Goal: Transaction & Acquisition: Purchase product/service

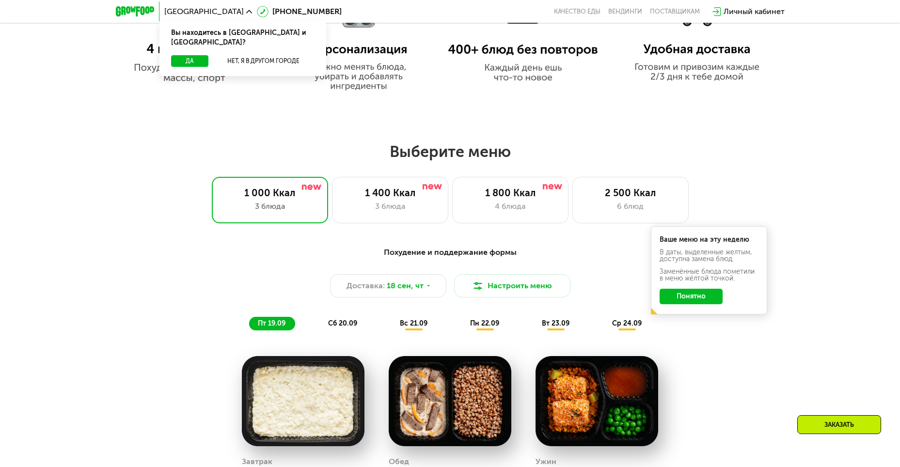
scroll to position [679, 0]
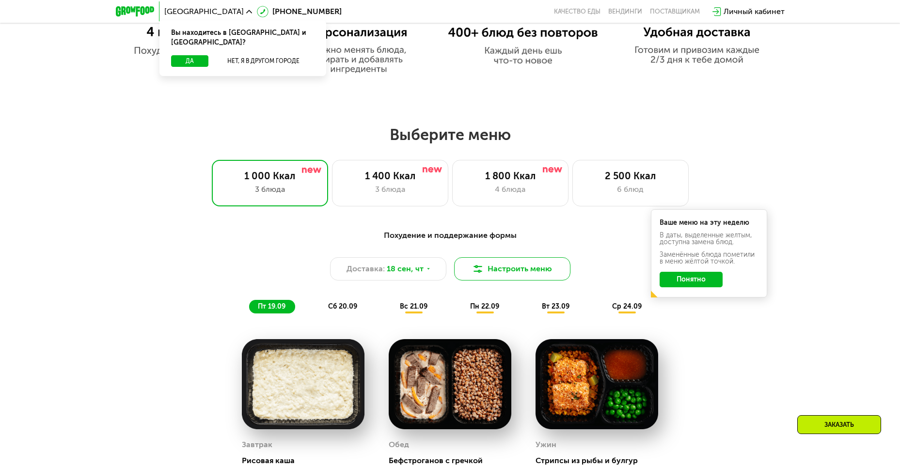
click at [488, 268] on button "Настроить меню" at bounding box center [512, 268] width 116 height 23
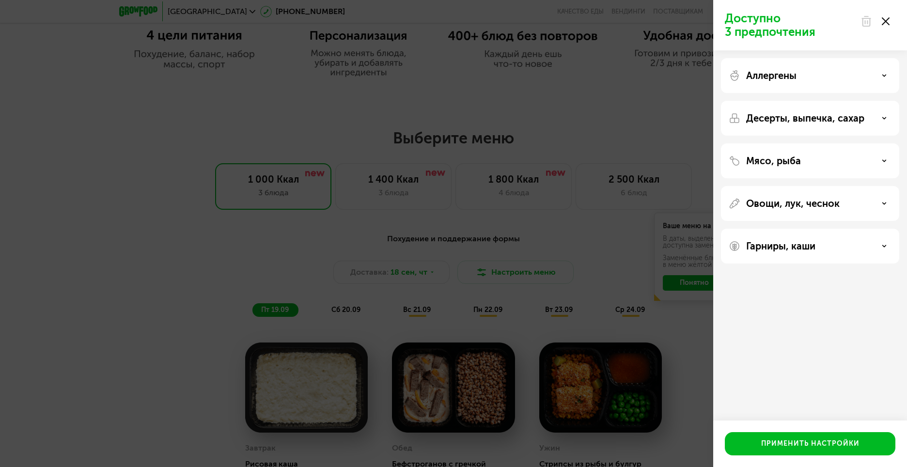
click at [872, 80] on div "Аллергены" at bounding box center [810, 76] width 163 height 12
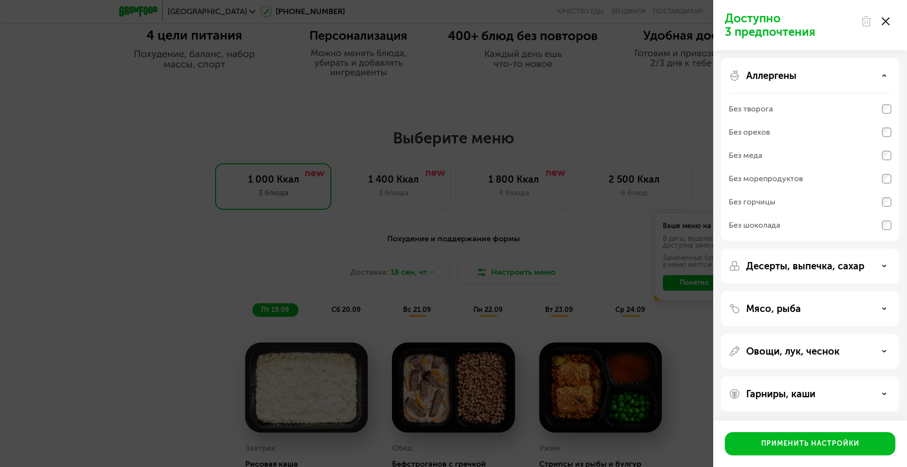
click at [878, 74] on div "Аллергены" at bounding box center [810, 76] width 163 height 12
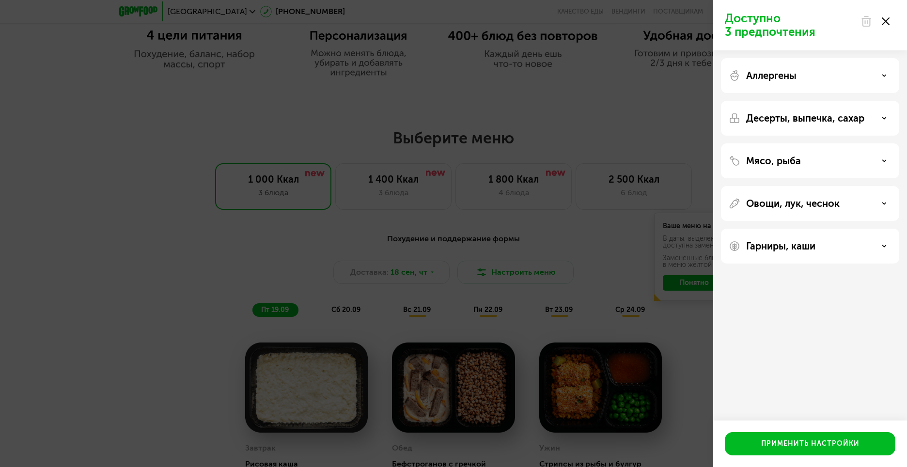
click at [884, 119] on icon at bounding box center [884, 118] width 5 height 5
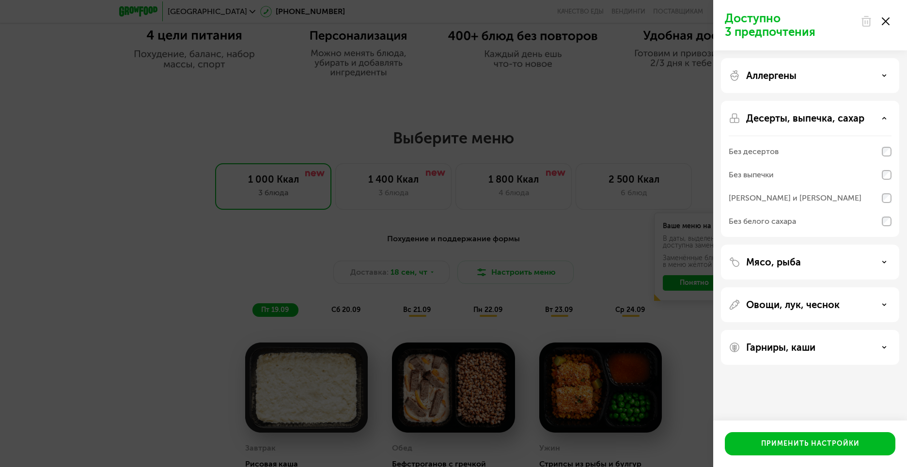
click at [884, 119] on use at bounding box center [884, 117] width 3 height 1
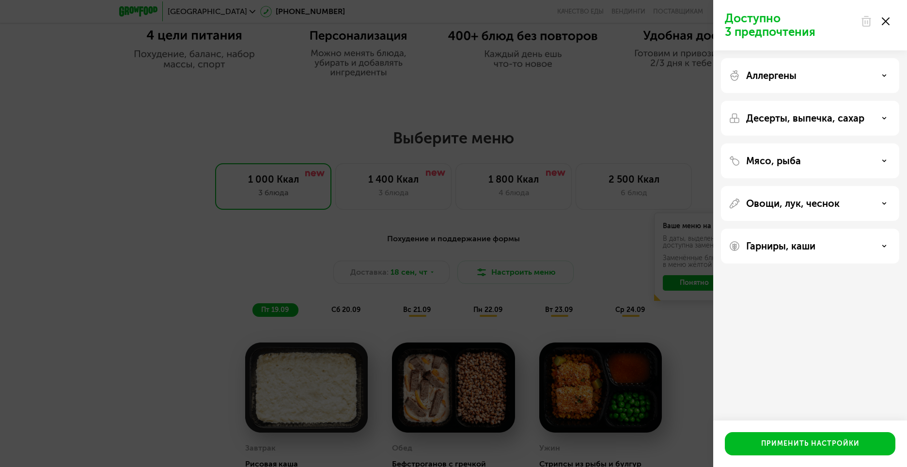
click at [884, 17] on div at bounding box center [875, 21] width 41 height 19
click at [884, 19] on use at bounding box center [886, 21] width 8 height 8
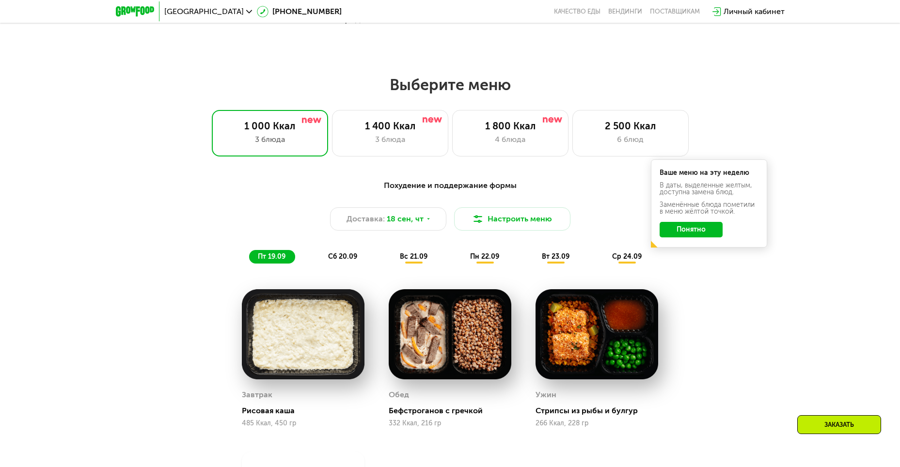
scroll to position [727, 0]
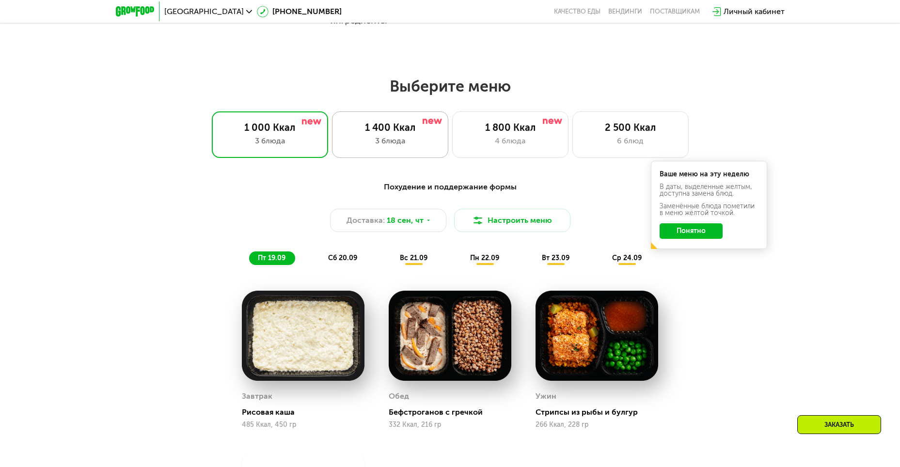
click at [433, 150] on div "1 400 Ккал 3 блюда" at bounding box center [390, 134] width 116 height 47
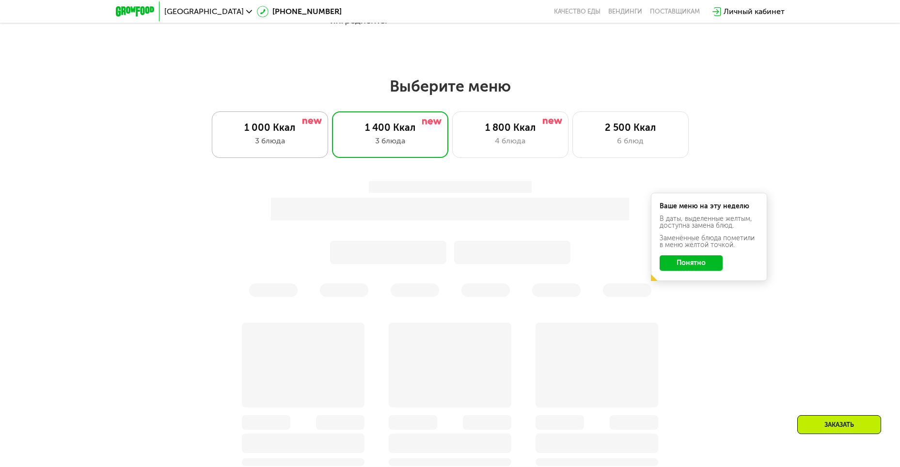
click at [316, 147] on div "3 блюда" at bounding box center [270, 141] width 96 height 12
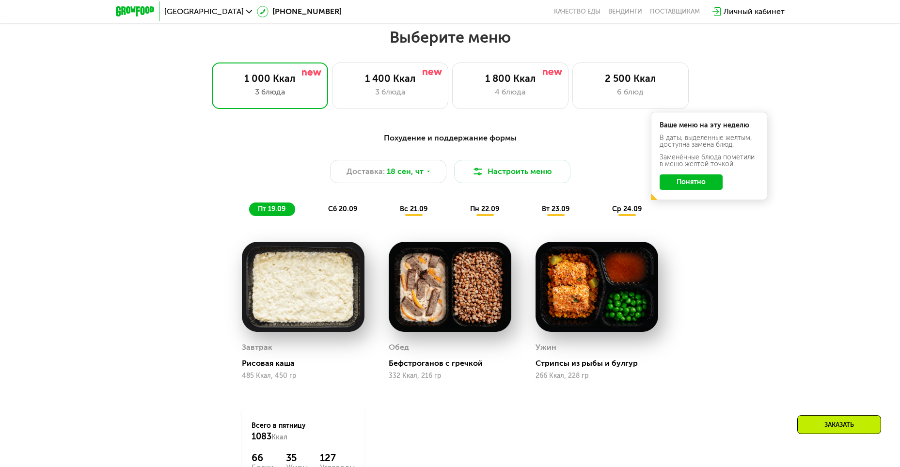
scroll to position [775, 0]
click at [694, 184] on button "Понятно" at bounding box center [691, 183] width 63 height 16
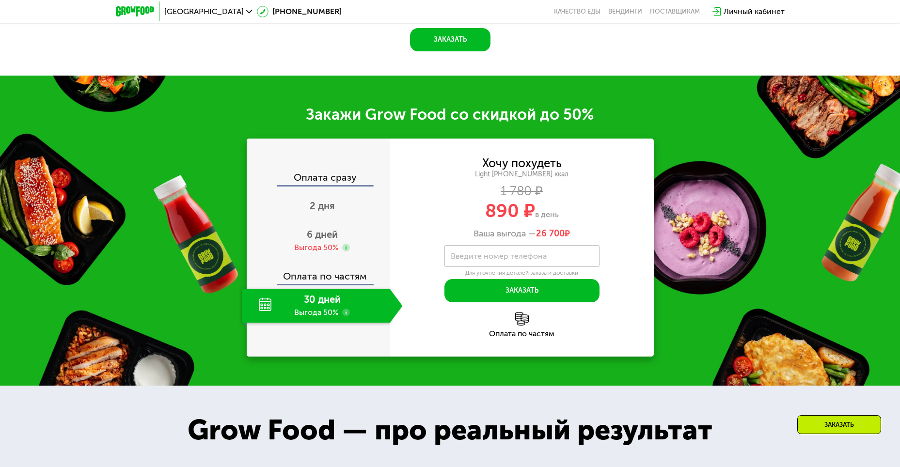
scroll to position [1260, 0]
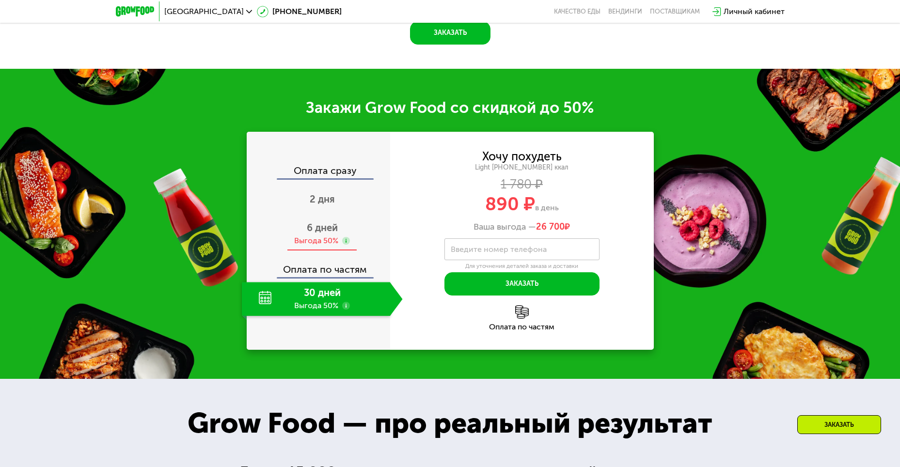
click at [328, 230] on span "6 дней" at bounding box center [322, 228] width 31 height 12
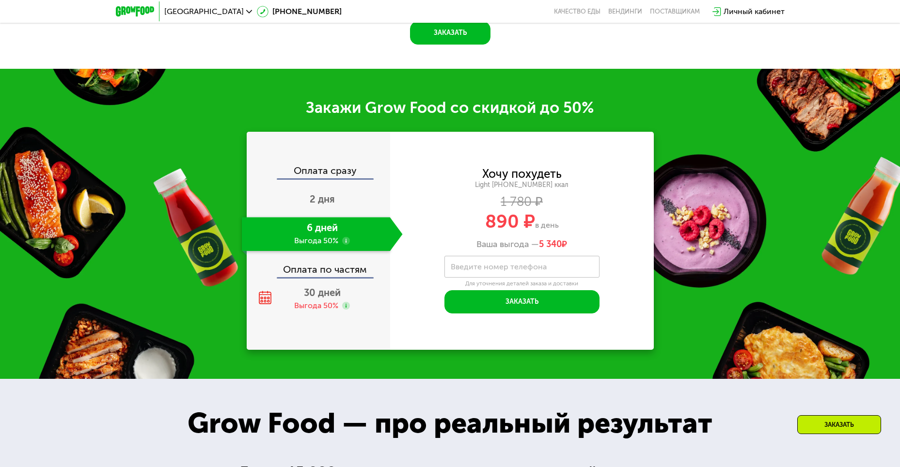
scroll to position [1309, 0]
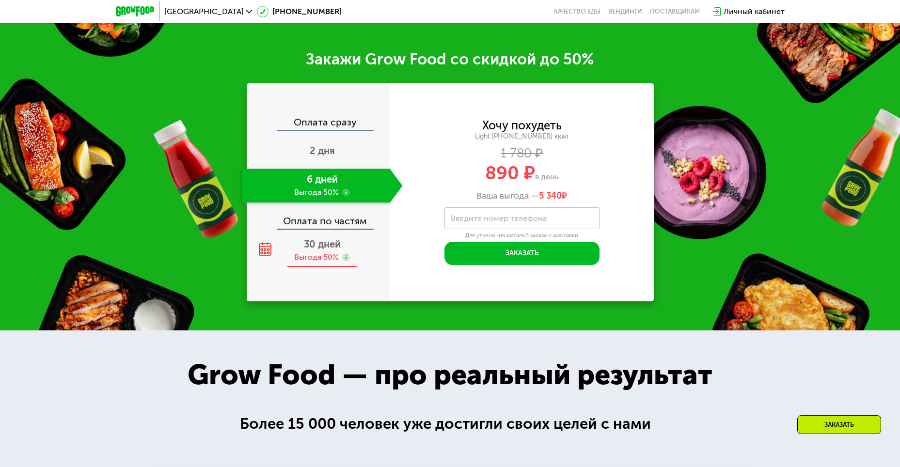
click at [333, 247] on span "30 дней" at bounding box center [322, 244] width 37 height 12
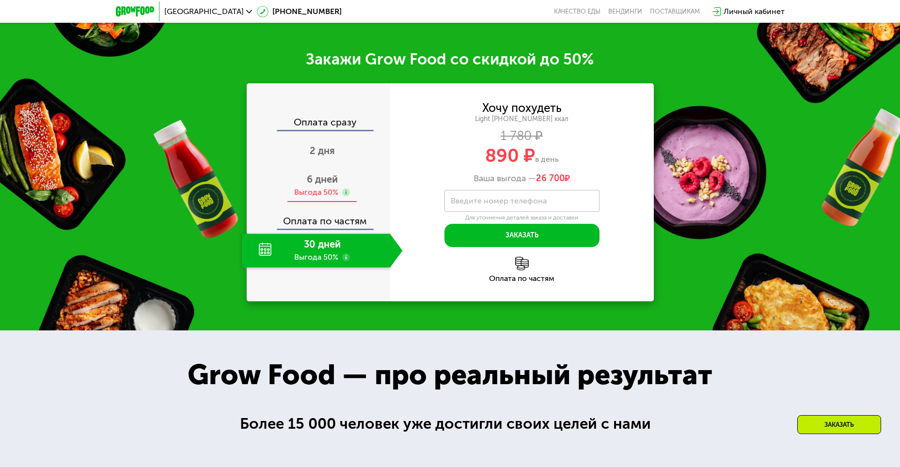
click at [323, 189] on div "6 дней Выгода 50%" at bounding box center [322, 186] width 161 height 34
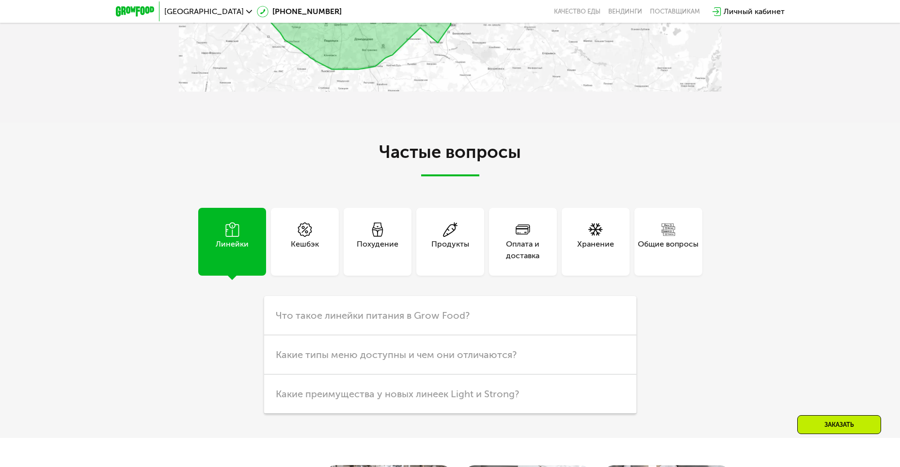
scroll to position [2762, 0]
